Goal: Task Accomplishment & Management: Manage account settings

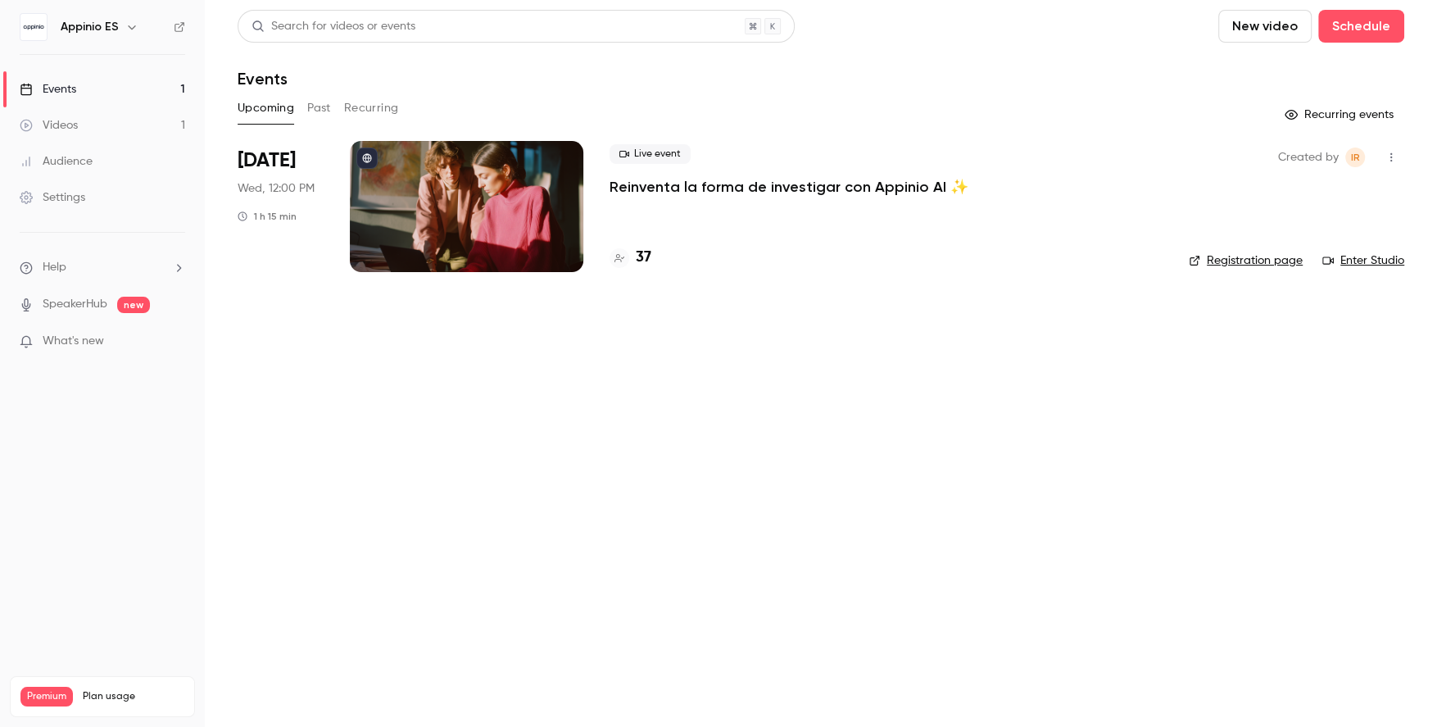
click at [596, 267] on li "[DATE] Wed, 12:00 PM 1 h 15 min Live event [PERSON_NAME] la forma de investigar…" at bounding box center [821, 216] width 1167 height 151
click at [552, 256] on div at bounding box center [466, 206] width 233 height 131
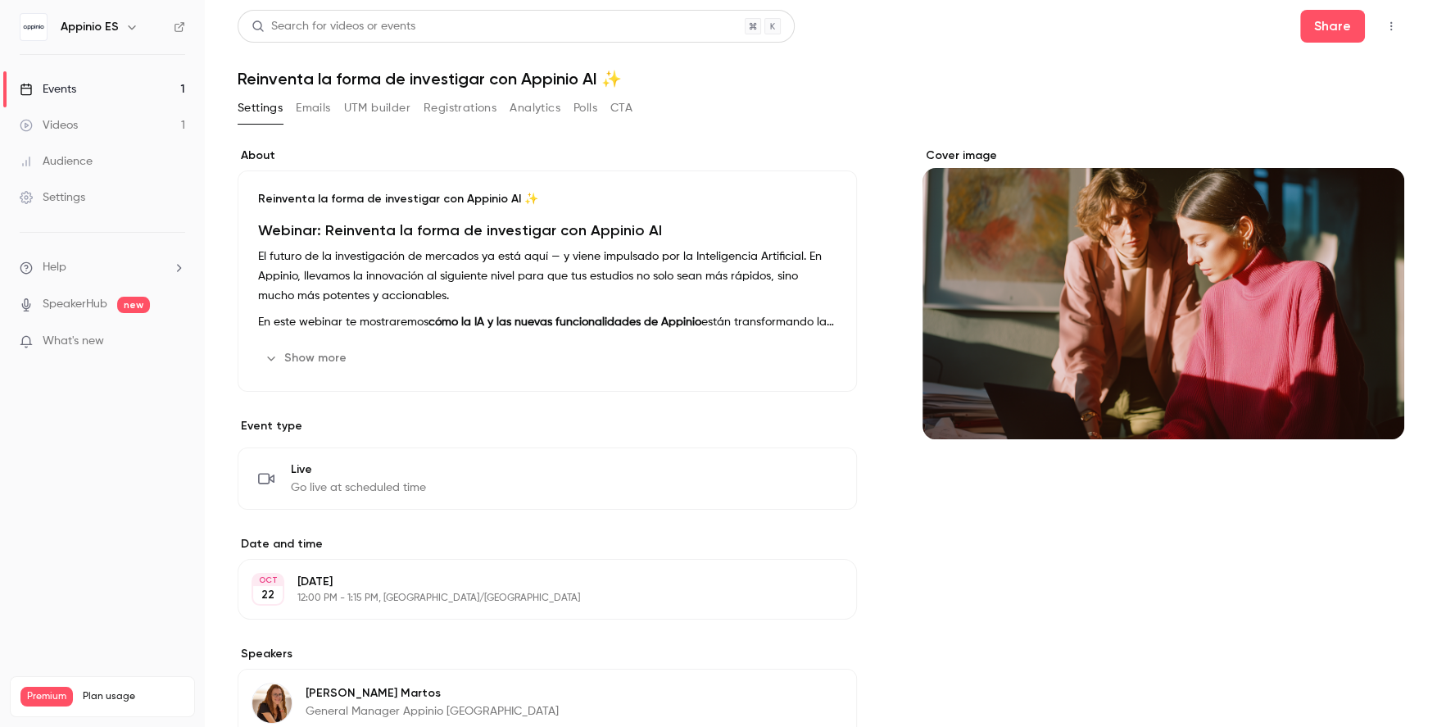
click at [490, 111] on button "Registrations" at bounding box center [460, 108] width 73 height 26
